Goal: Navigation & Orientation: Find specific page/section

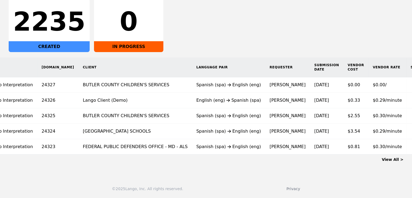
scroll to position [0, 51]
click at [397, 159] on link "View All >" at bounding box center [393, 159] width 22 height 4
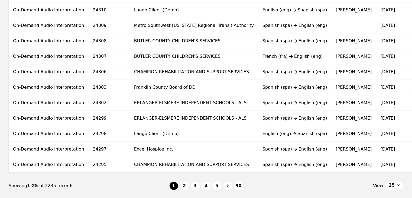
scroll to position [325, 0]
